Goal: Check status: Check status

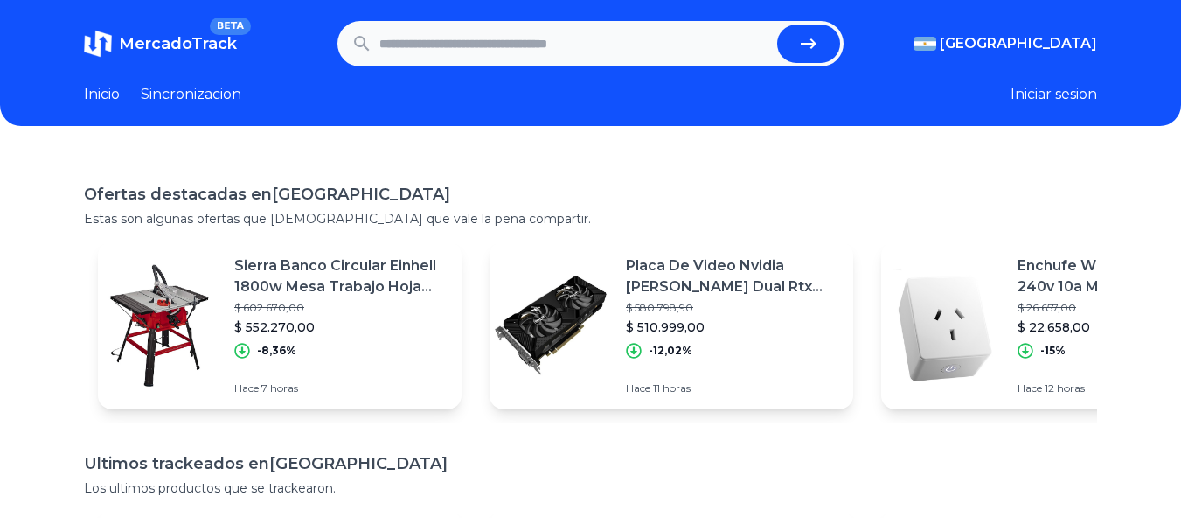
click at [504, 44] on input "text" at bounding box center [575, 43] width 392 height 38
type input "*******"
click at [777, 24] on button "submit" at bounding box center [808, 43] width 63 height 38
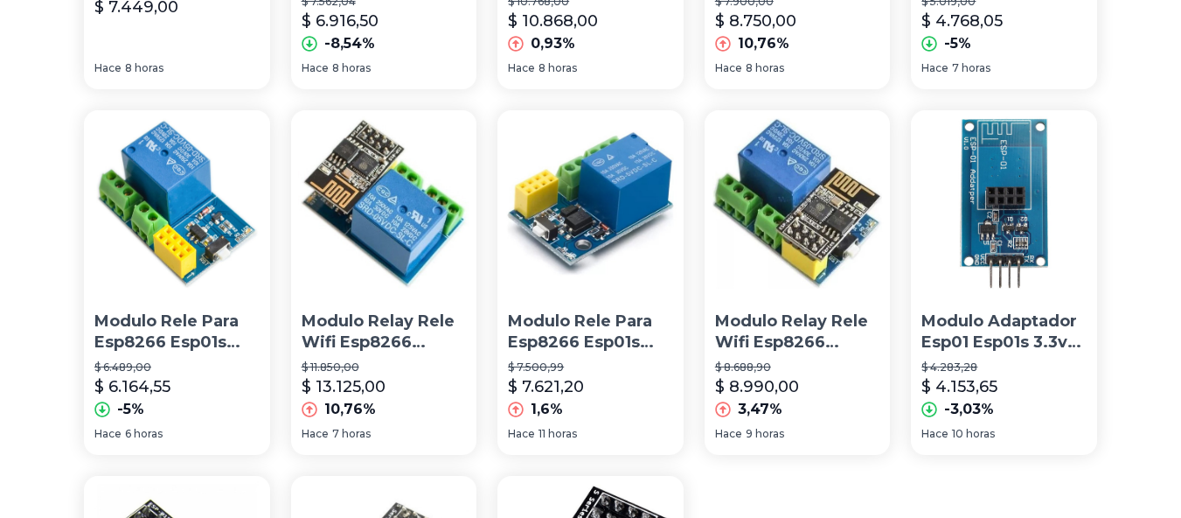
scroll to position [87, 0]
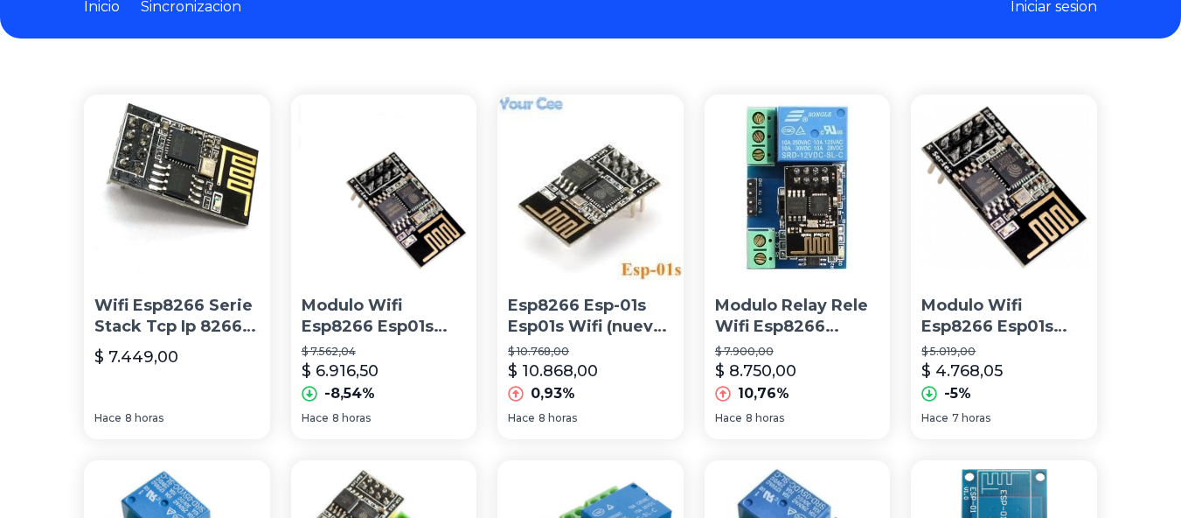
click at [1022, 178] on img at bounding box center [1004, 187] width 186 height 186
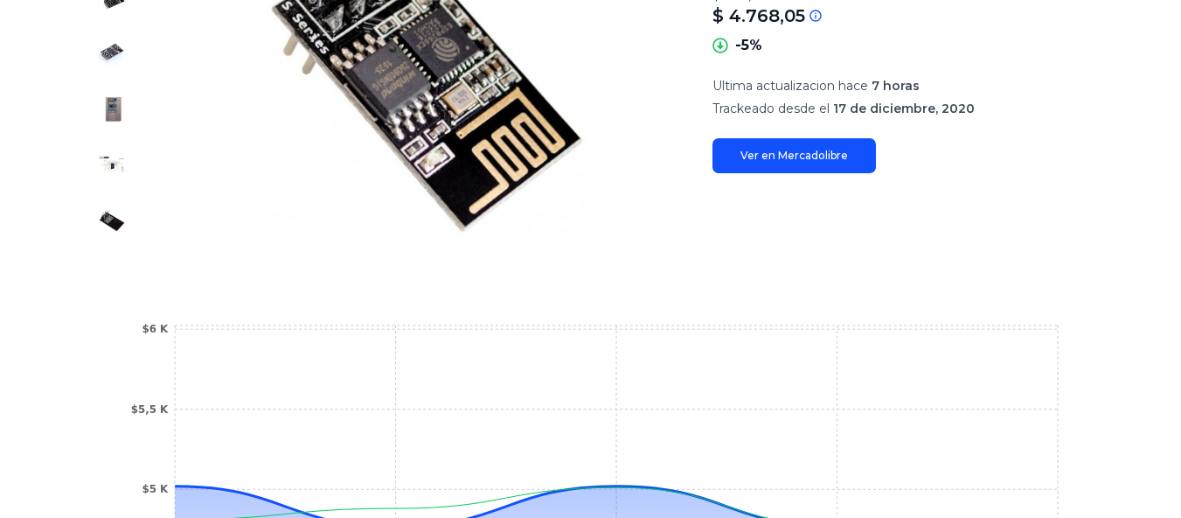
scroll to position [175, 0]
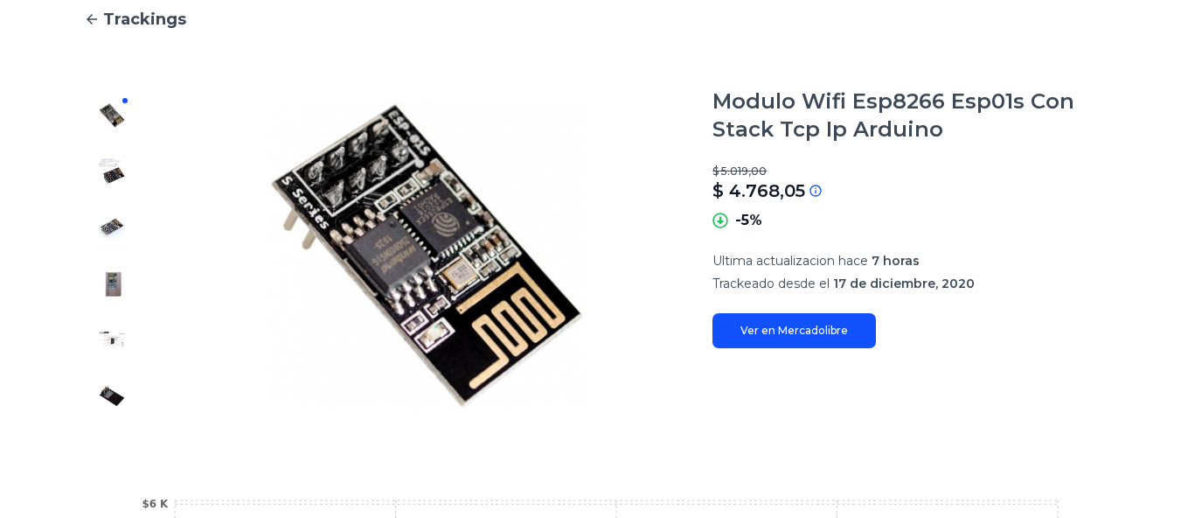
click at [109, 166] on img at bounding box center [112, 171] width 28 height 28
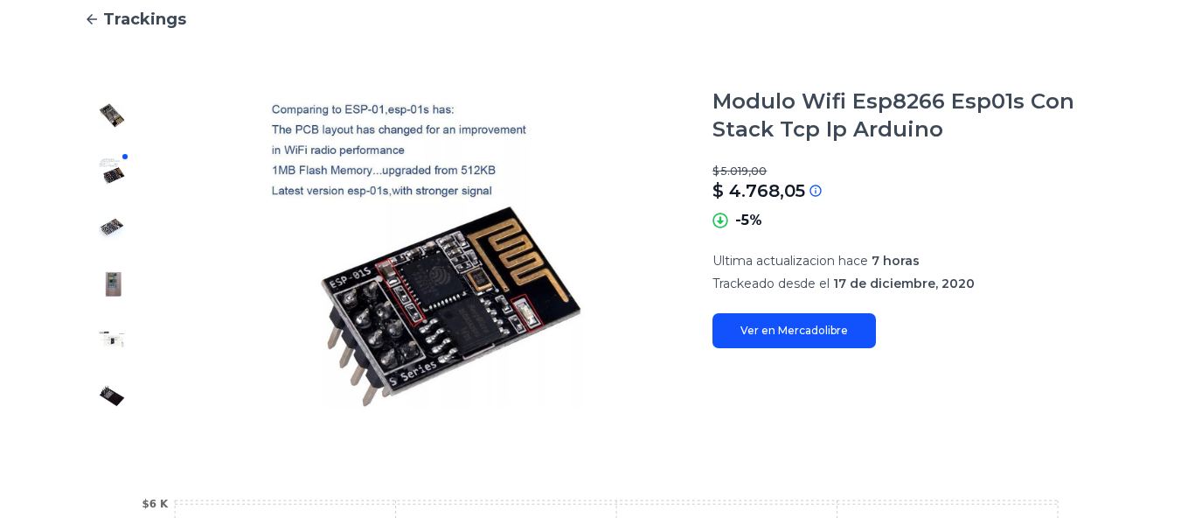
click at [813, 337] on link "Ver en Mercadolibre" at bounding box center [793, 330] width 163 height 35
